Goal: Task Accomplishment & Management: Use online tool/utility

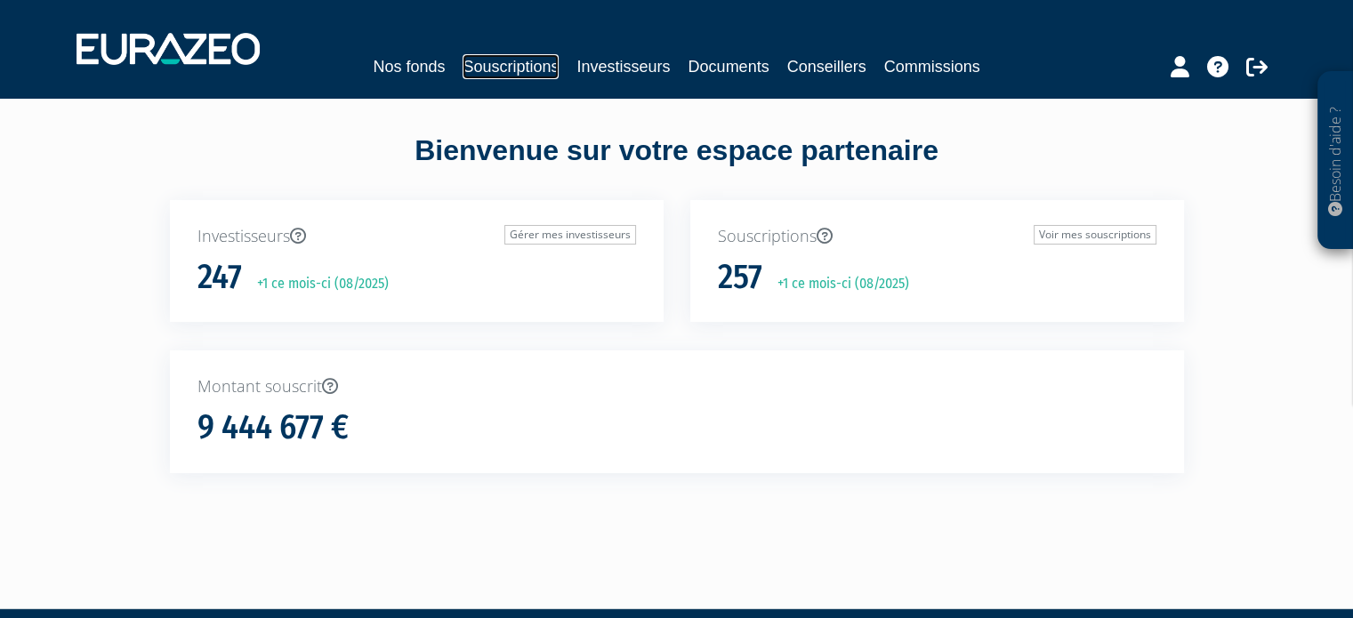
click at [527, 67] on link "Souscriptions" at bounding box center [511, 66] width 96 height 25
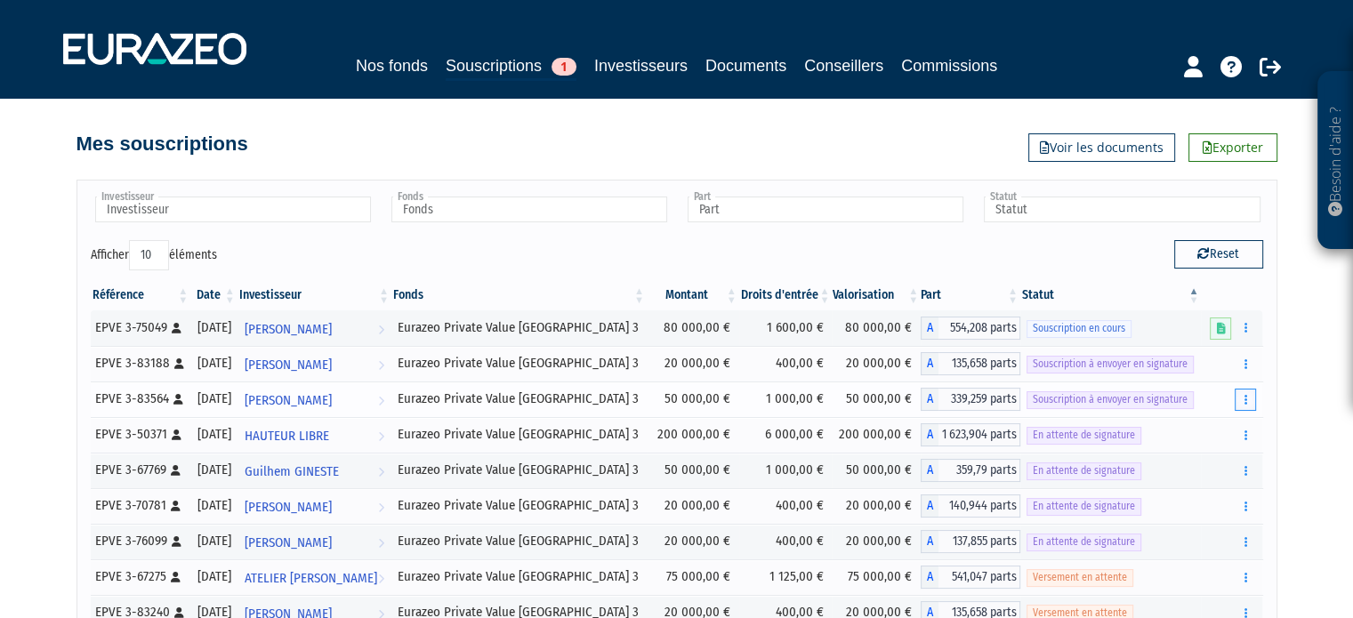
click at [1250, 405] on button "button" at bounding box center [1245, 400] width 21 height 22
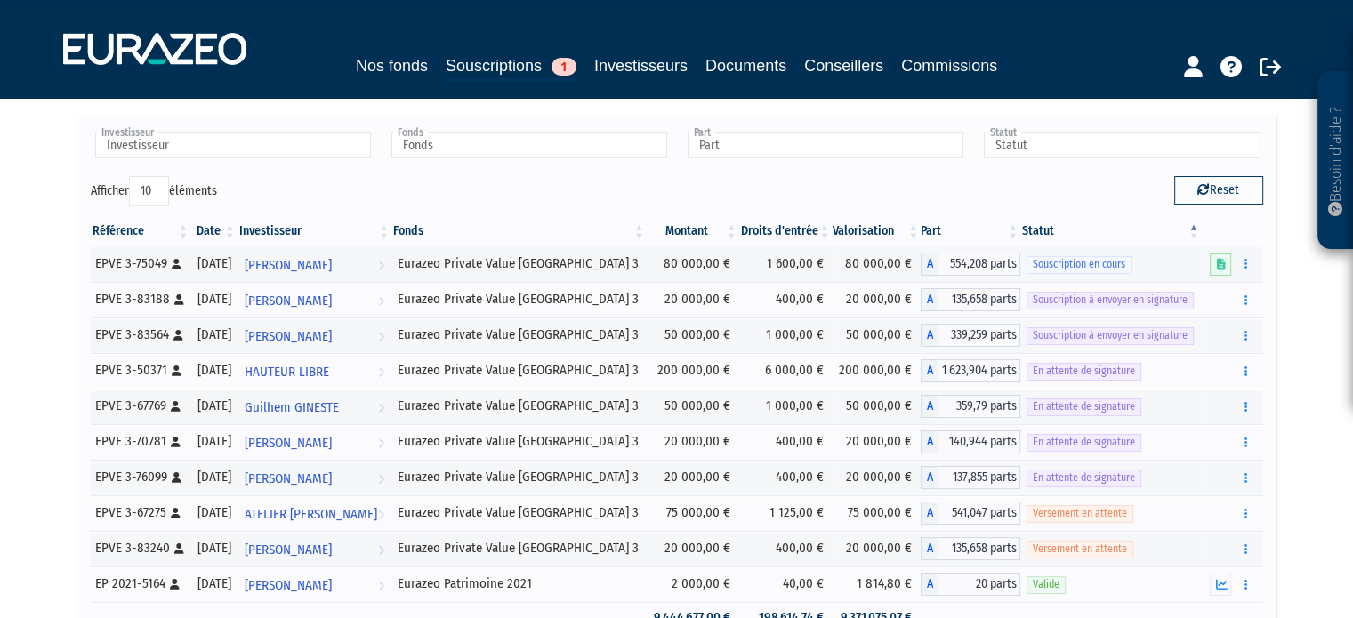
scroll to position [66, 0]
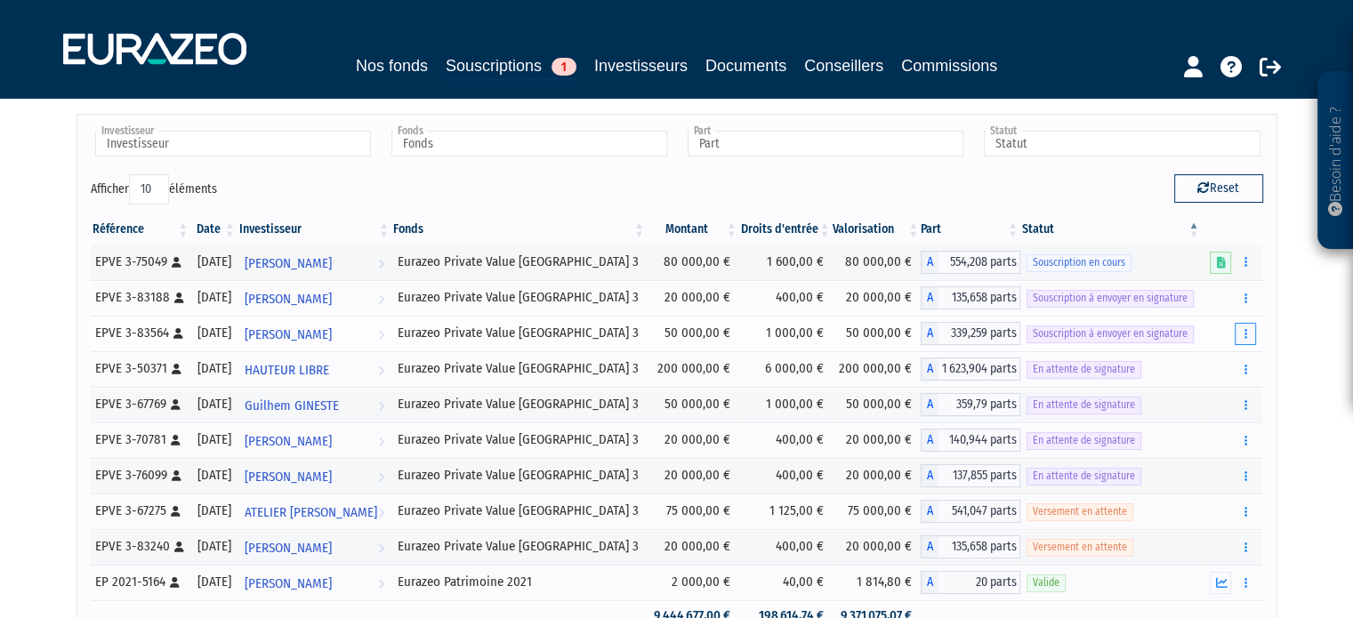
click at [1246, 323] on button "button" at bounding box center [1245, 334] width 21 height 22
click at [332, 335] on span "[PERSON_NAME]" at bounding box center [288, 335] width 87 height 33
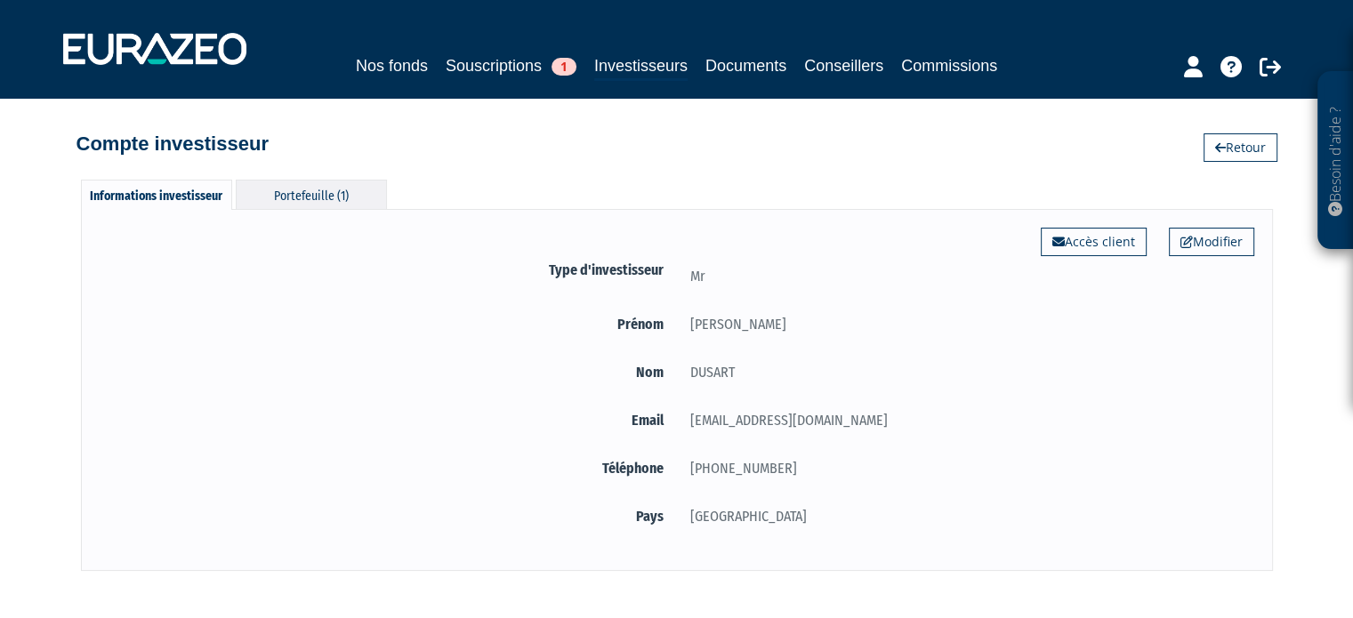
click at [305, 197] on div "Portefeuille (1)" at bounding box center [311, 194] width 151 height 29
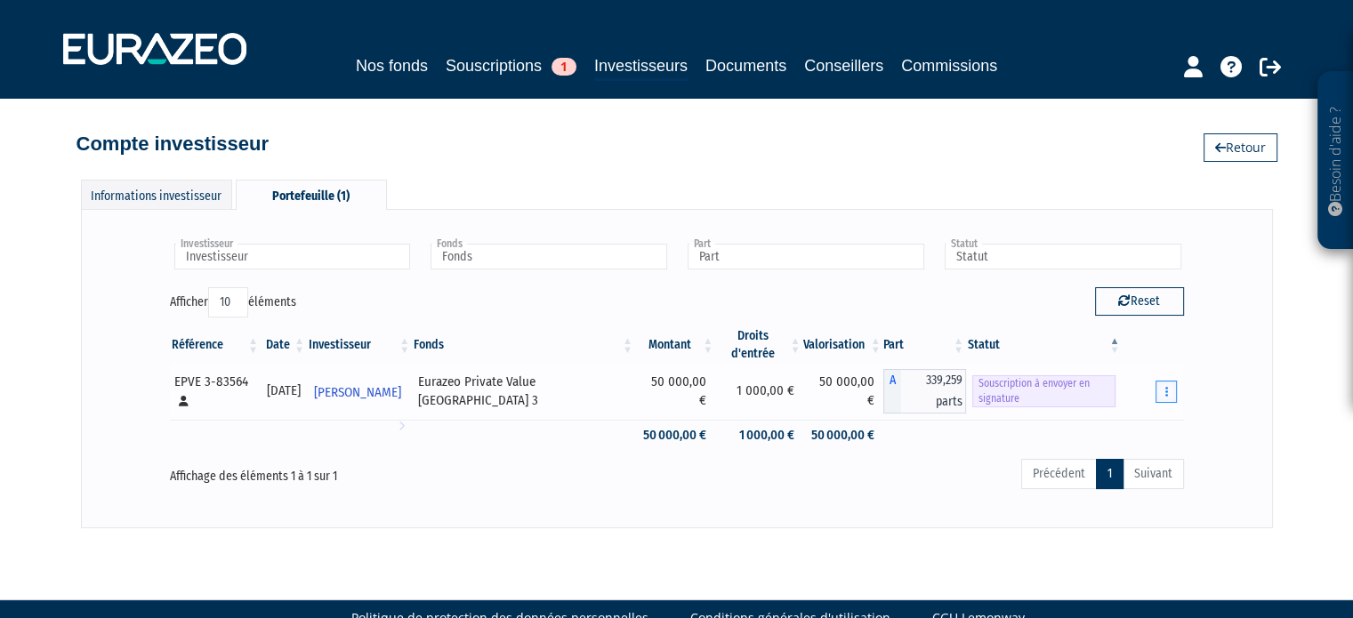
click at [1167, 394] on icon "button" at bounding box center [1167, 392] width 3 height 12
click at [1118, 423] on link "Envoyer à signer" at bounding box center [1120, 423] width 101 height 29
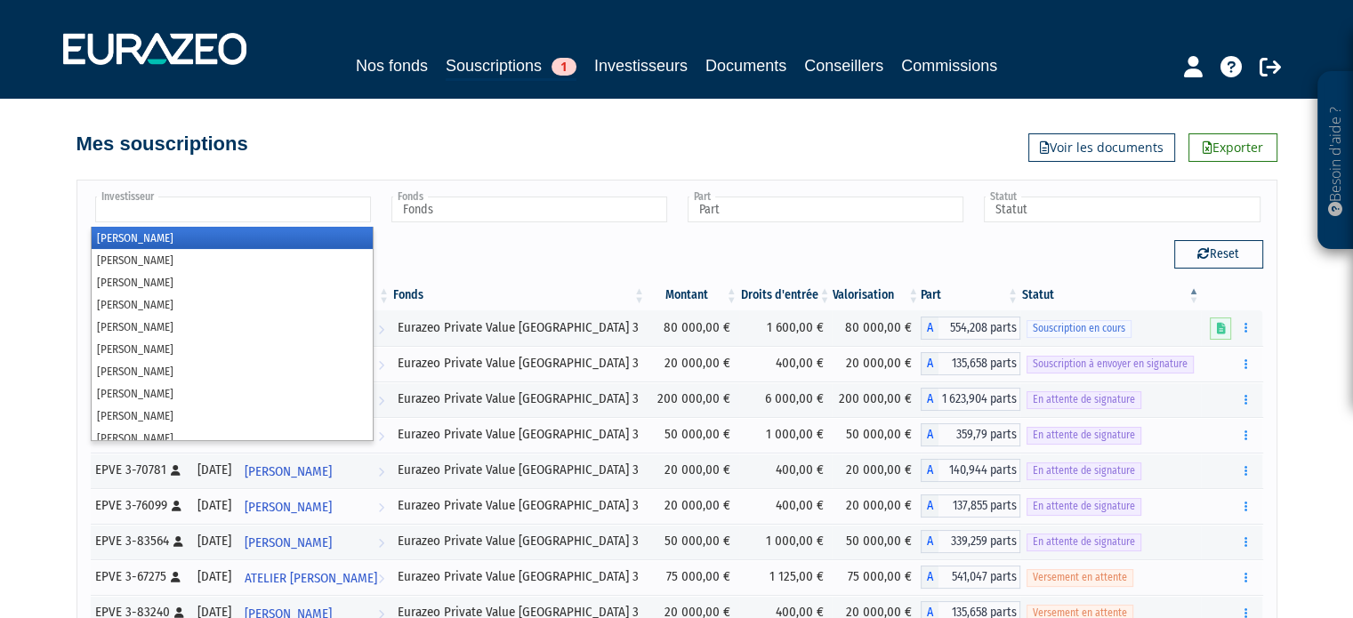
click at [300, 214] on input "text" at bounding box center [233, 210] width 276 height 26
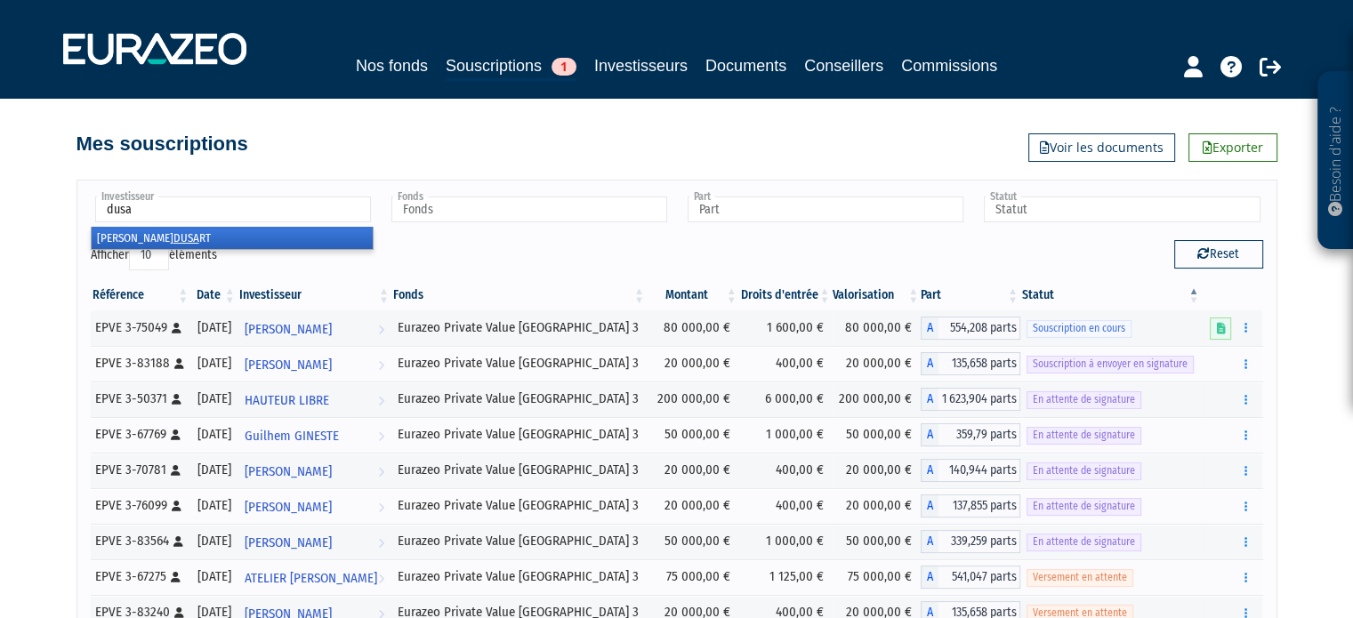
type input "dusa"
click at [189, 238] on li "Frédéric DUSA RT" at bounding box center [232, 238] width 281 height 22
